Goal: Information Seeking & Learning: Find specific page/section

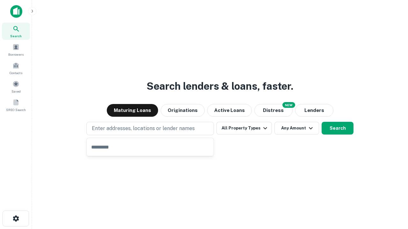
type input "**********"
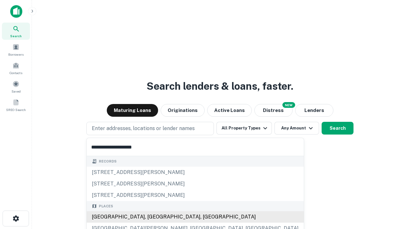
click at [152, 217] on div "[GEOGRAPHIC_DATA], [GEOGRAPHIC_DATA], [GEOGRAPHIC_DATA]" at bounding box center [195, 217] width 217 height 11
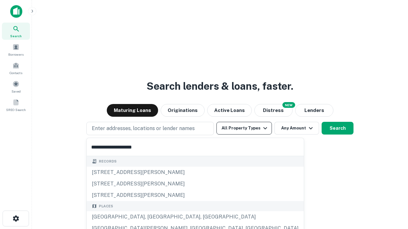
click at [244, 128] on button "All Property Types" at bounding box center [243, 128] width 55 height 13
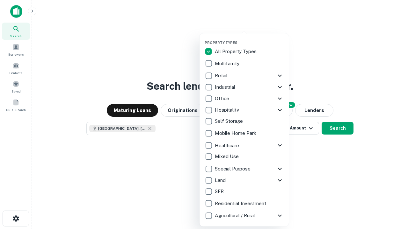
click at [249, 39] on button "button" at bounding box center [249, 39] width 89 height 0
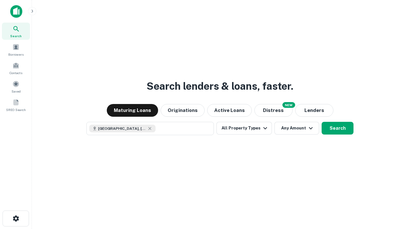
scroll to position [10, 0]
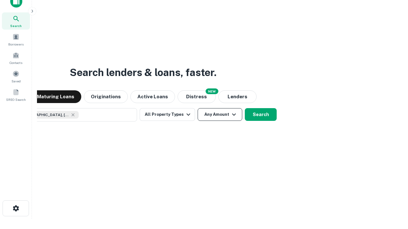
click at [198, 108] on button "Any Amount" at bounding box center [220, 114] width 45 height 13
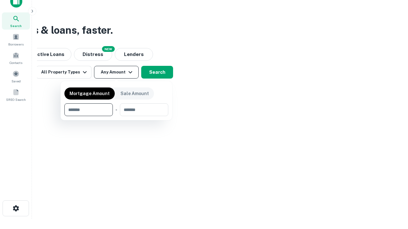
type input "*******"
click at [116, 116] on button "button" at bounding box center [116, 116] width 104 height 0
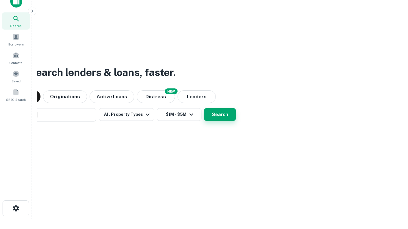
click at [204, 108] on button "Search" at bounding box center [220, 114] width 32 height 13
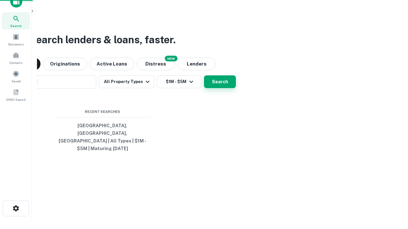
scroll to position [21, 180]
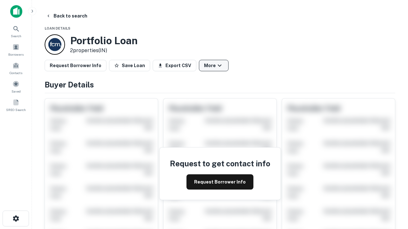
click at [213, 66] on button "More" at bounding box center [214, 65] width 30 height 11
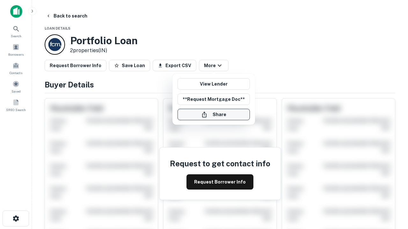
click at [213, 115] on button "Share" at bounding box center [213, 114] width 72 height 11
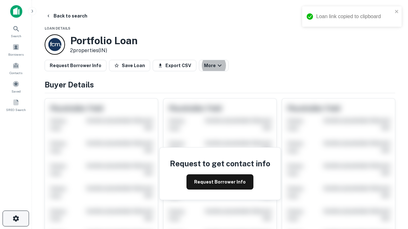
click at [16, 219] on icon "button" at bounding box center [16, 219] width 8 height 8
